Goal: Transaction & Acquisition: Download file/media

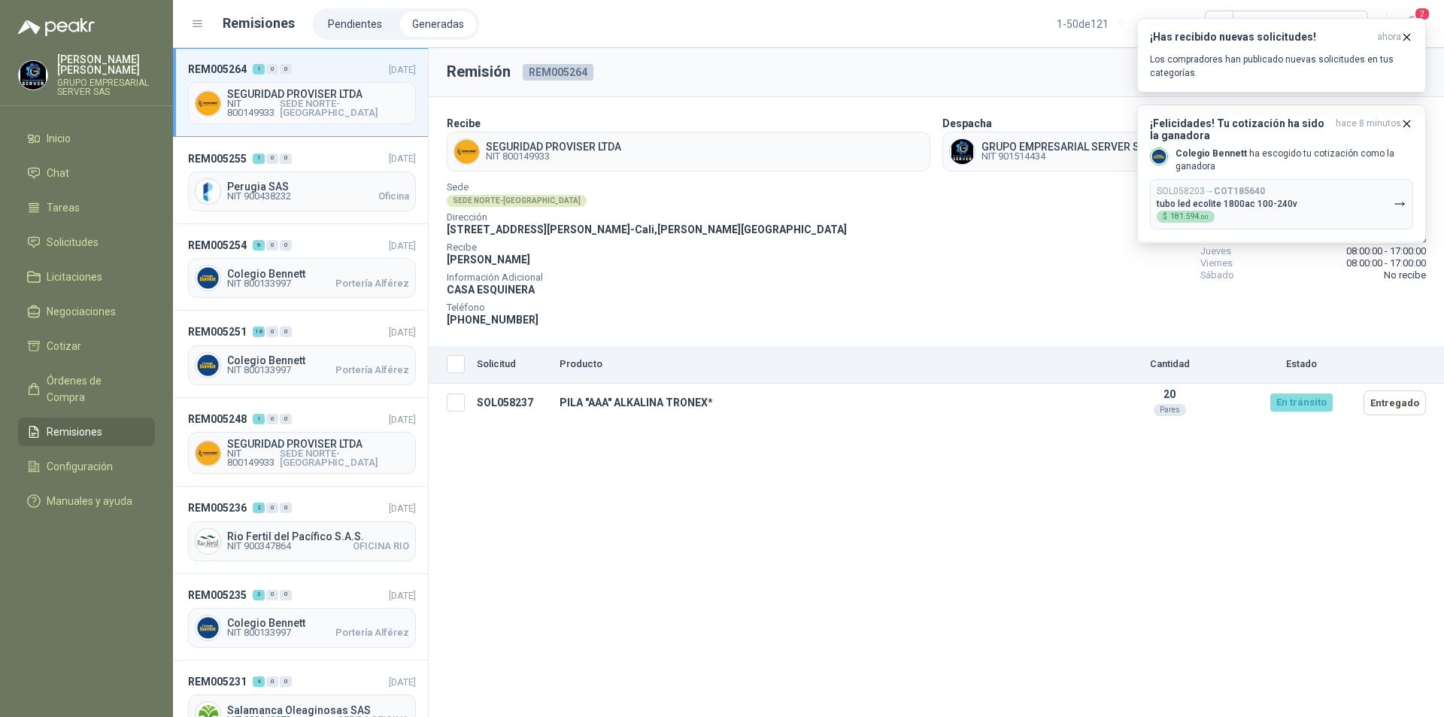
click at [1040, 278] on div "Sede SEDE NORTE-[GEOGRAPHIC_DATA] Dirección [STREET_ADDRESS][PERSON_NAME][PERSO…" at bounding box center [936, 256] width 979 height 144
click at [1405, 120] on icon "button" at bounding box center [1406, 123] width 13 height 13
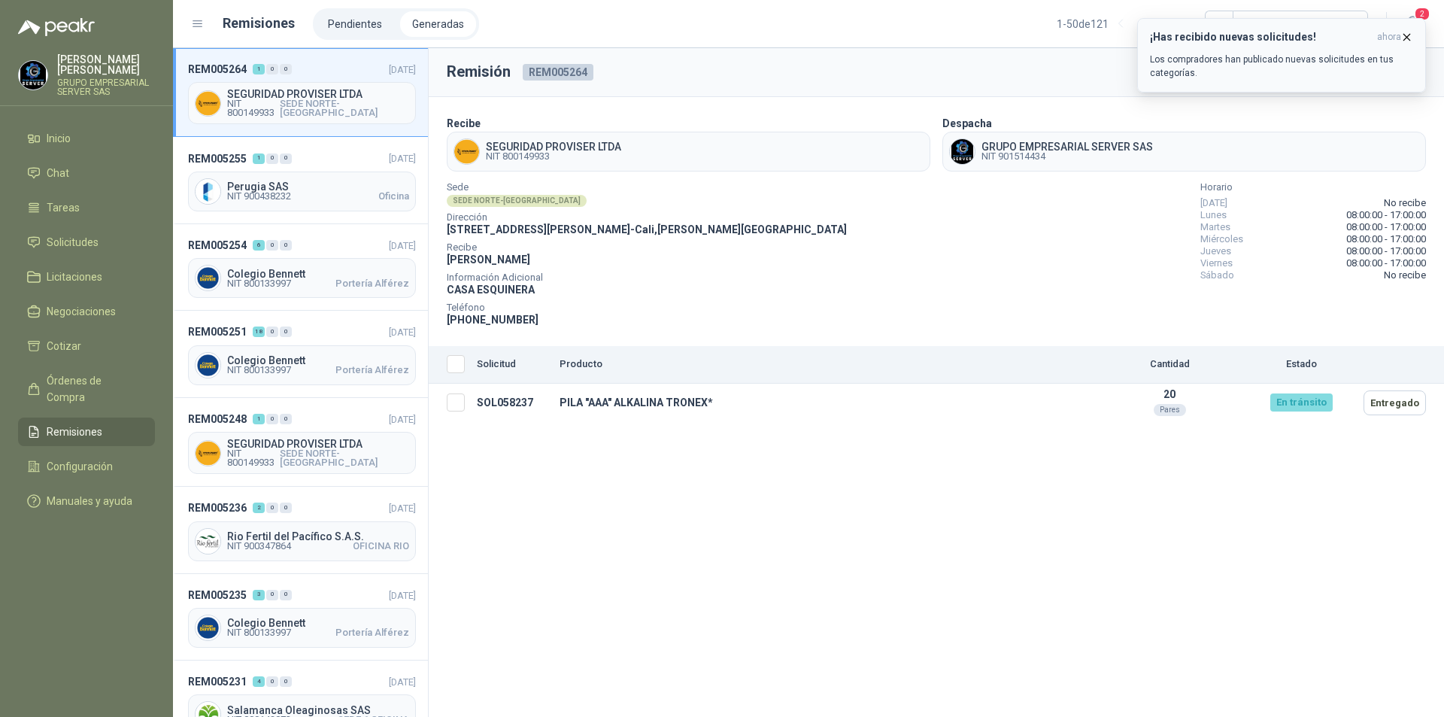
drag, startPoint x: 1410, startPoint y: 41, endPoint x: 1410, endPoint y: 26, distance: 15.0
click at [1410, 38] on icon "button" at bounding box center [1406, 37] width 13 height 13
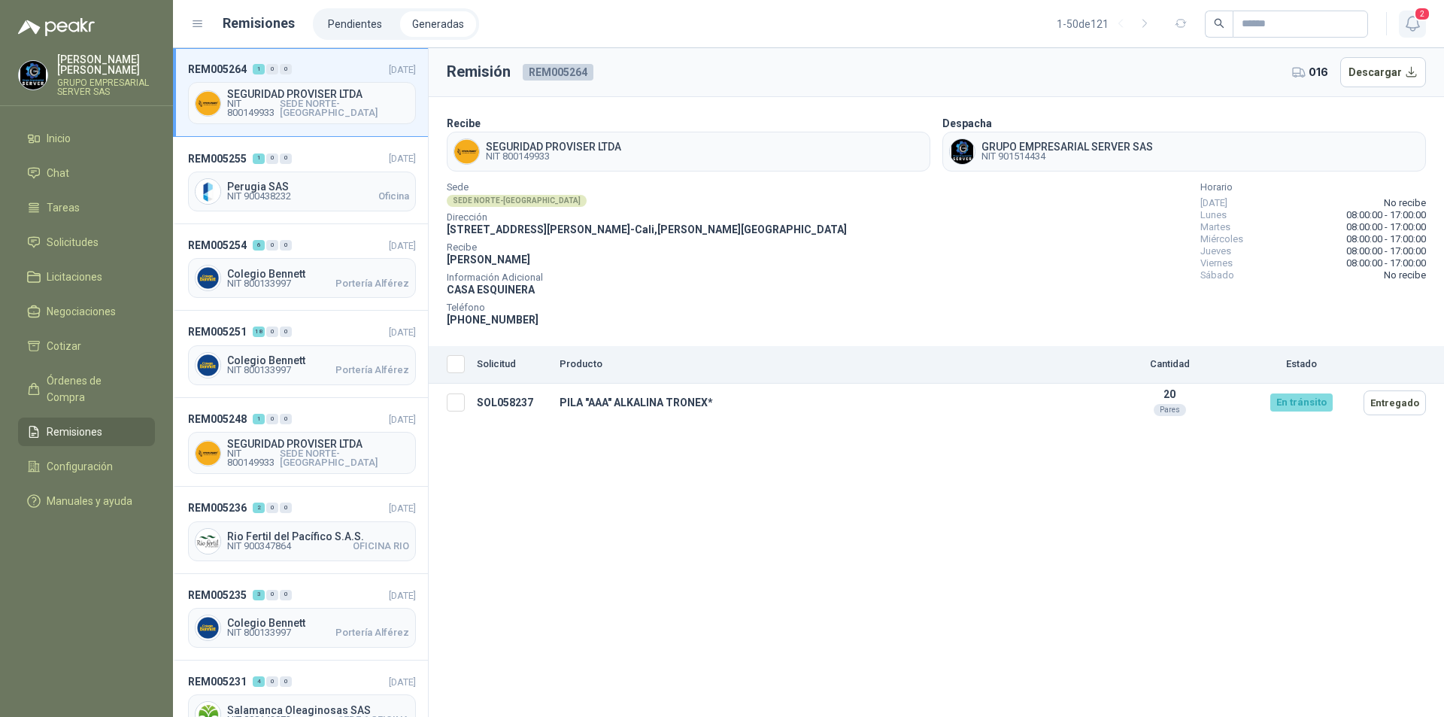
click at [1410, 22] on icon "button" at bounding box center [1412, 23] width 19 height 19
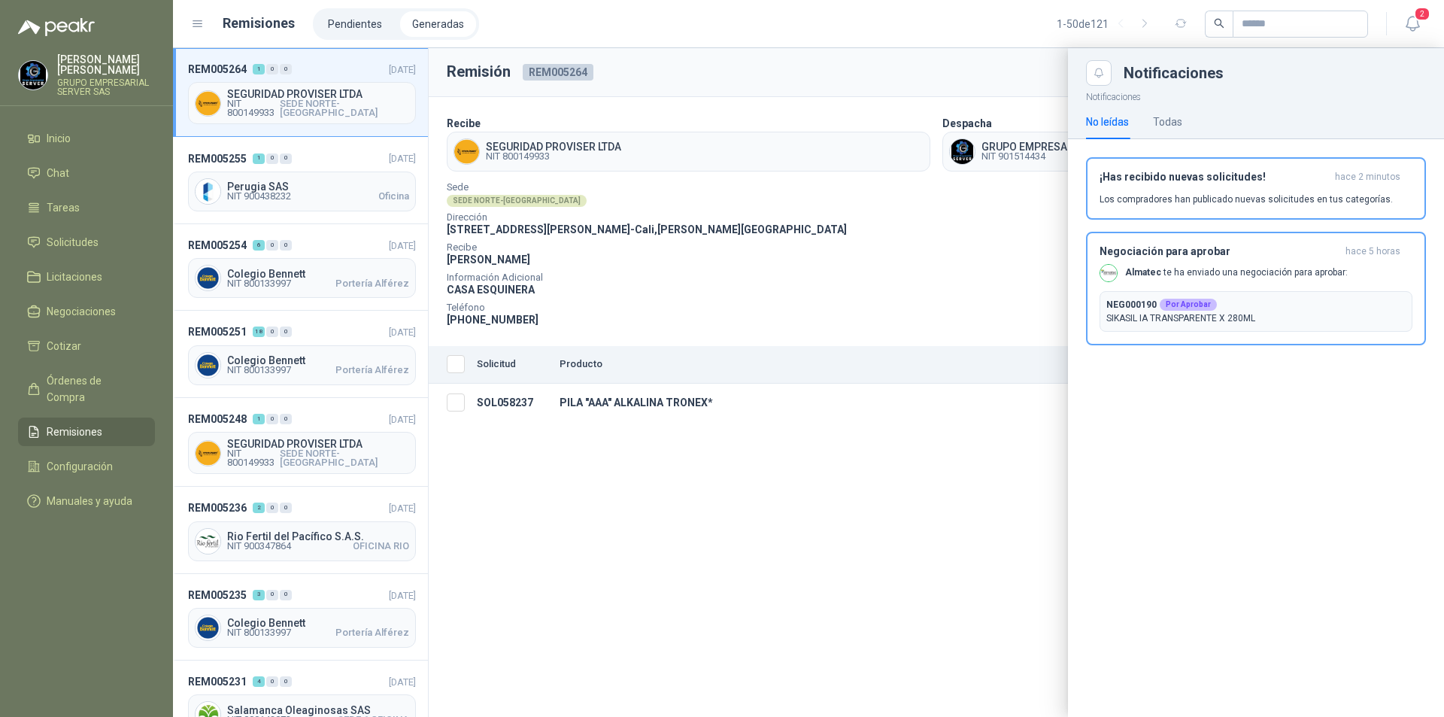
click at [66, 423] on span "Remisiones" at bounding box center [75, 431] width 56 height 17
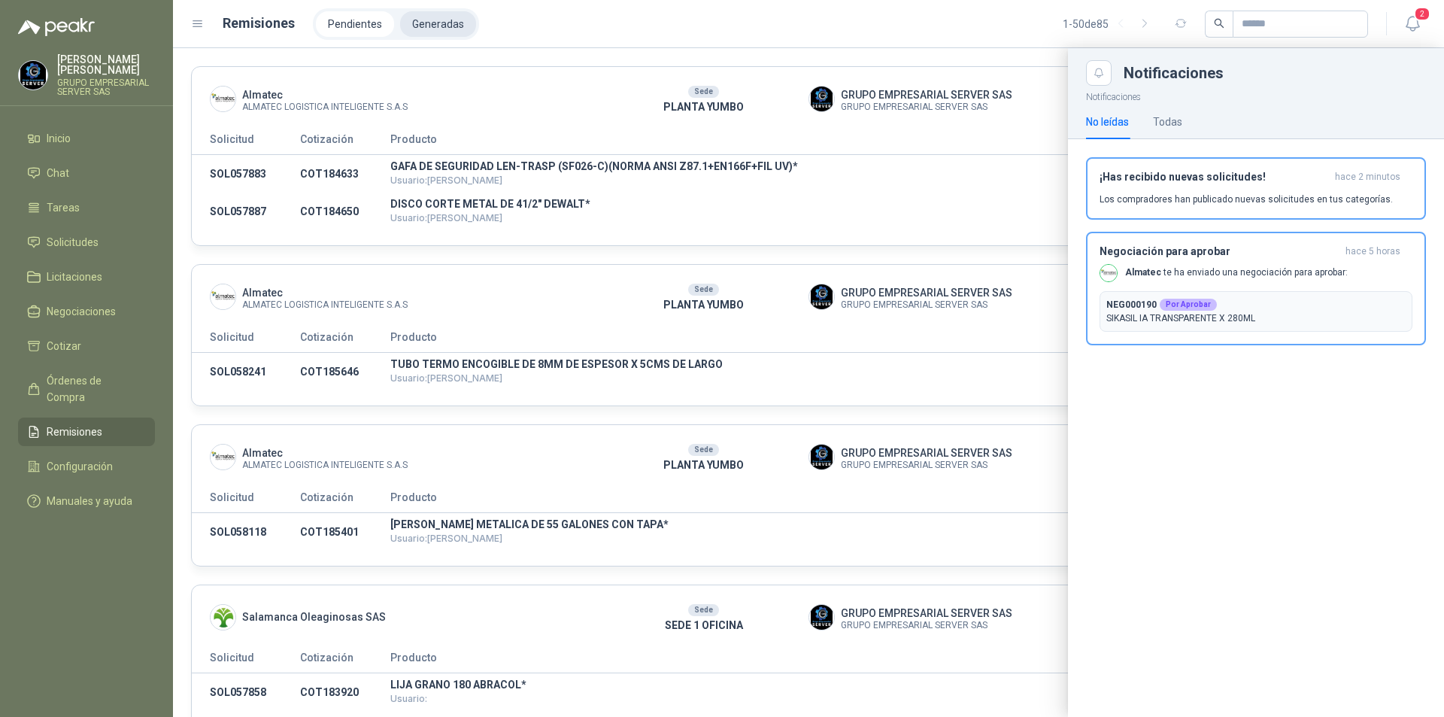
click at [436, 24] on li "Generadas" at bounding box center [438, 24] width 76 height 26
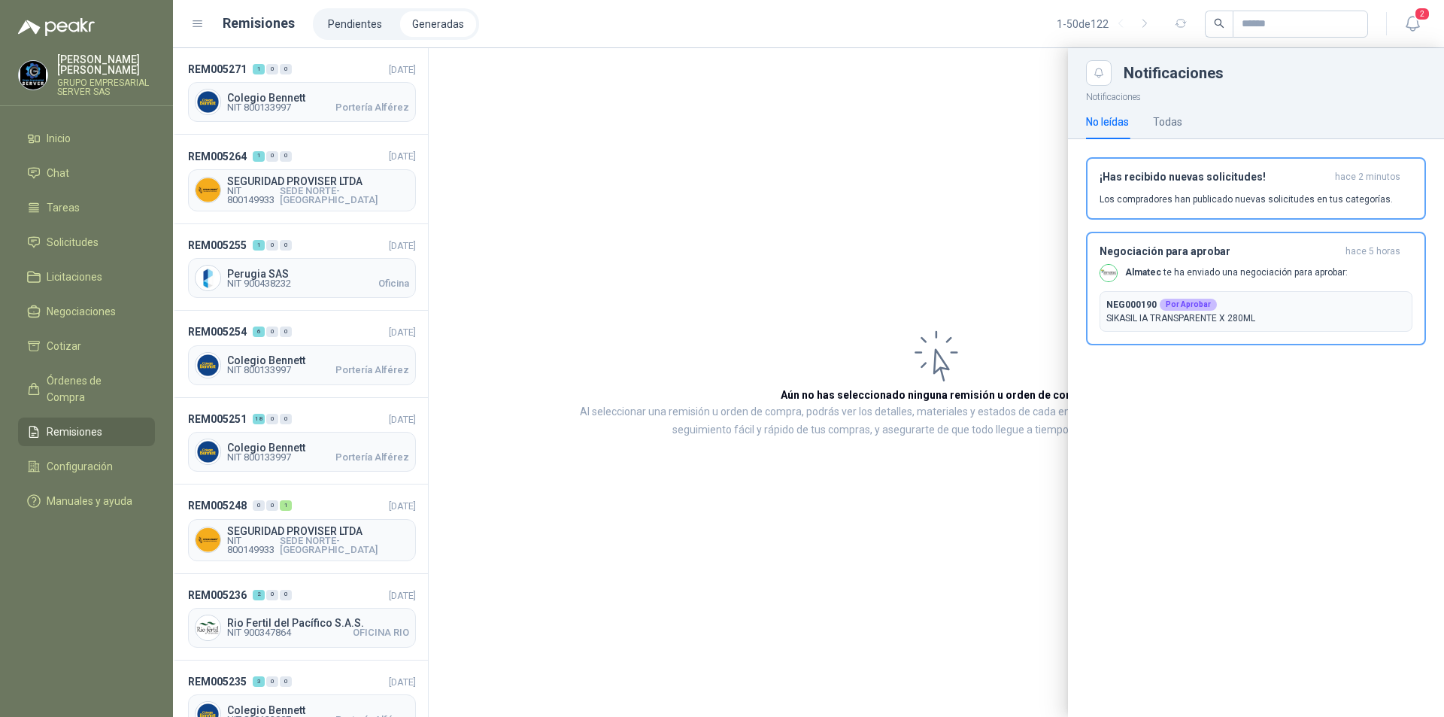
click at [245, 360] on div at bounding box center [808, 382] width 1271 height 669
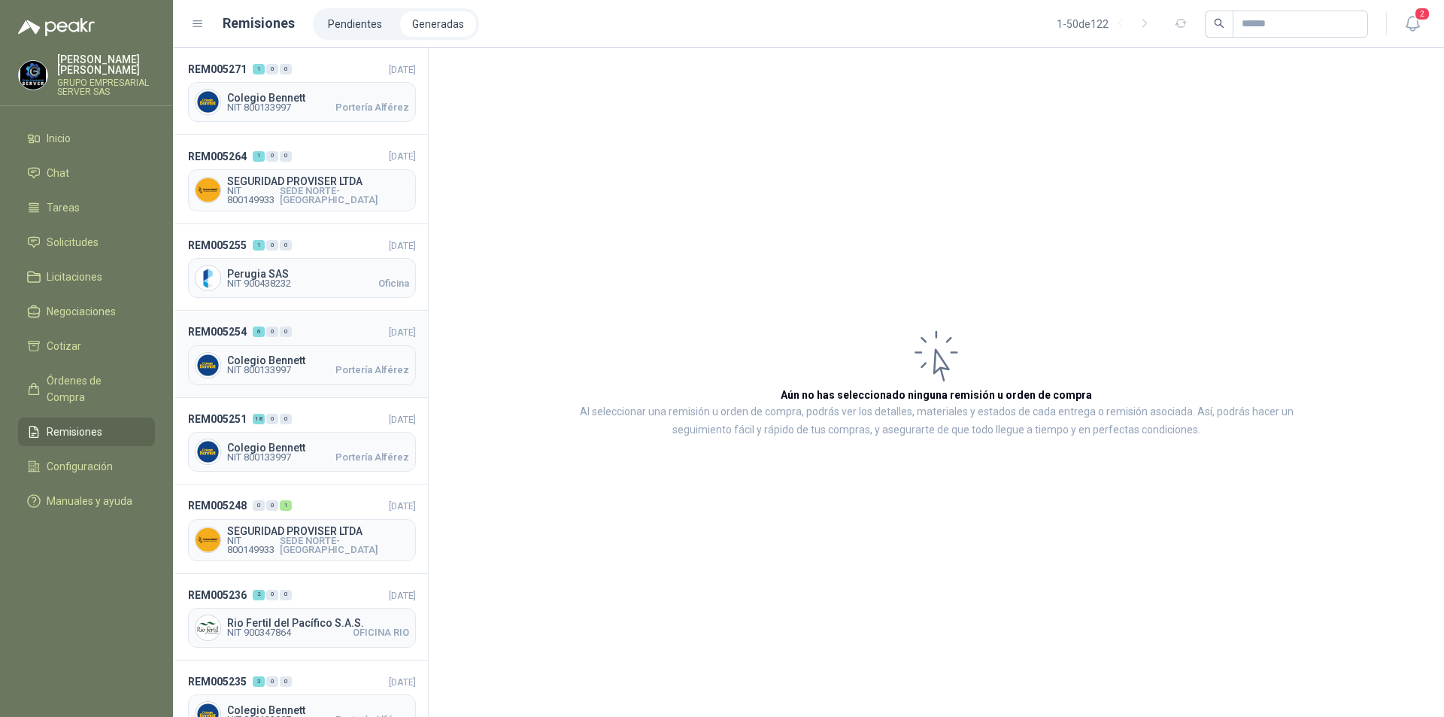
click at [241, 383] on div "REM005254 6 0 0 [DATE] Colegio [PERSON_NAME] NIT 800133997 Portería Alférez" at bounding box center [300, 354] width 255 height 86
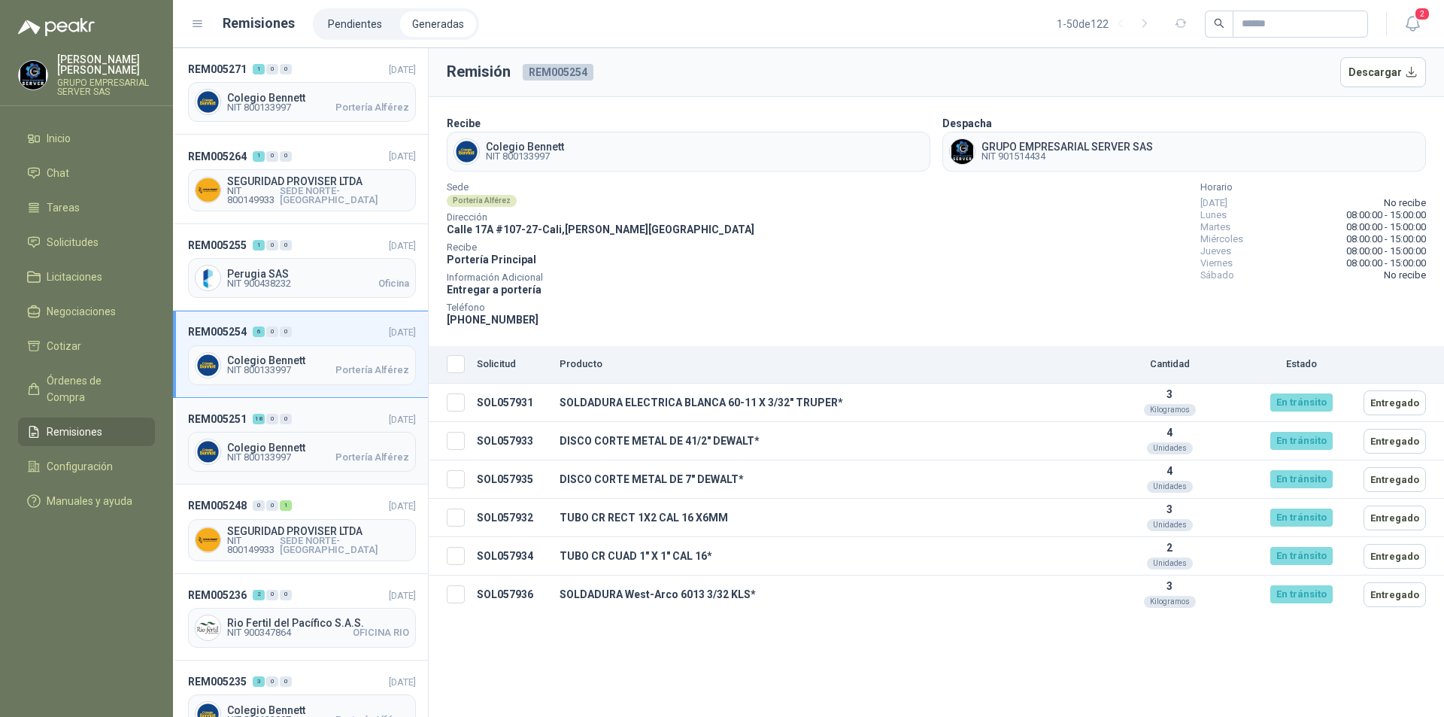
click at [275, 461] on div "Colegio [PERSON_NAME] NIT 800133997 Portería Alférez" at bounding box center [302, 452] width 228 height 40
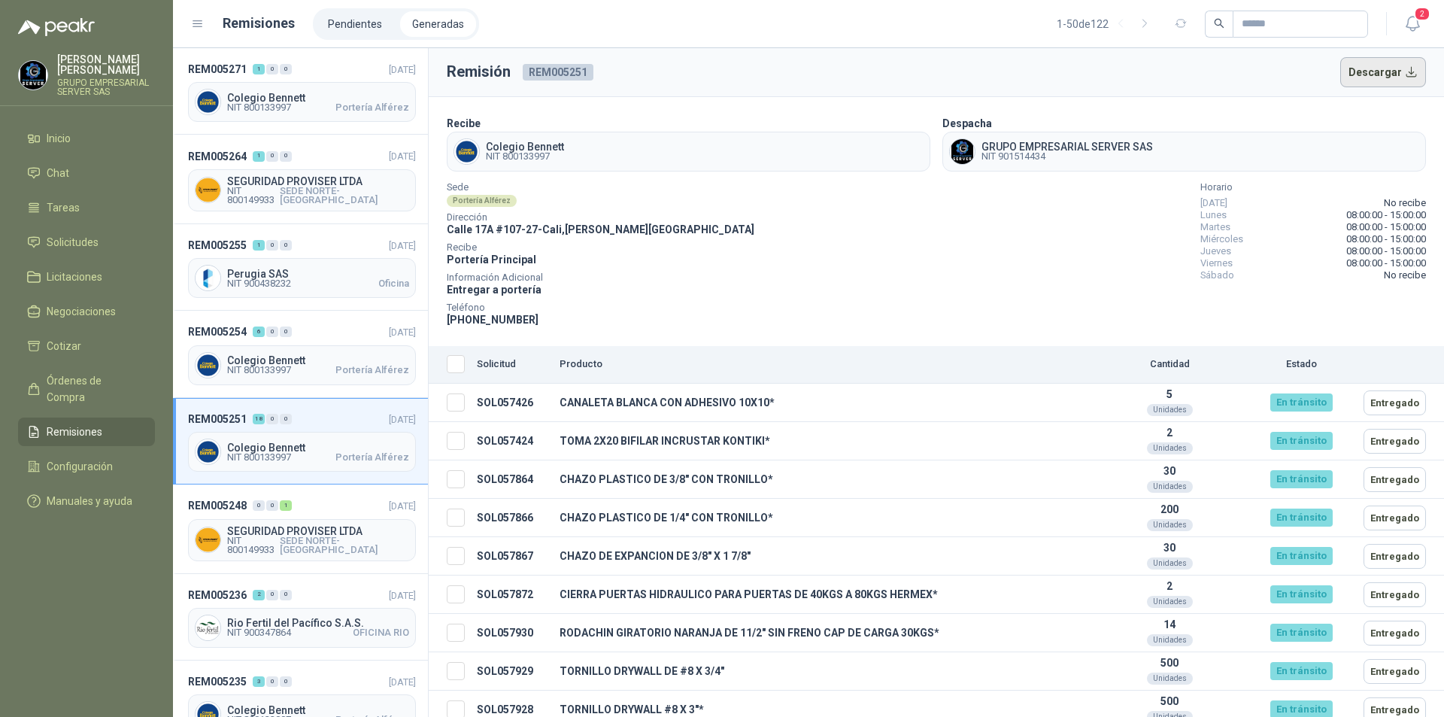
click at [1367, 82] on button "Descargar" at bounding box center [1383, 72] width 86 height 30
